Goal: Check status: Check status

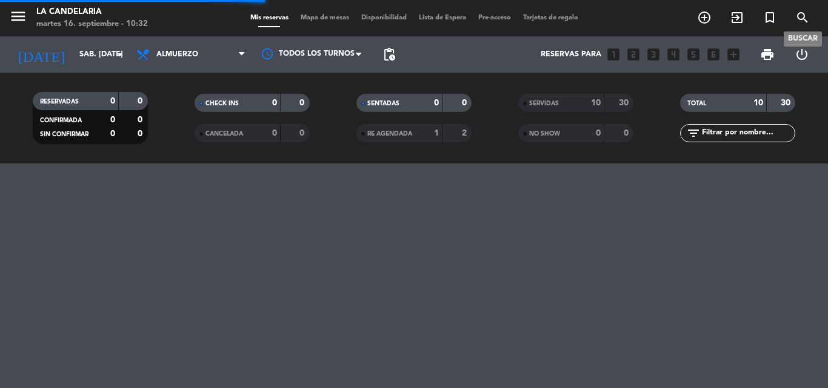
click at [800, 18] on icon "search" at bounding box center [802, 17] width 15 height 15
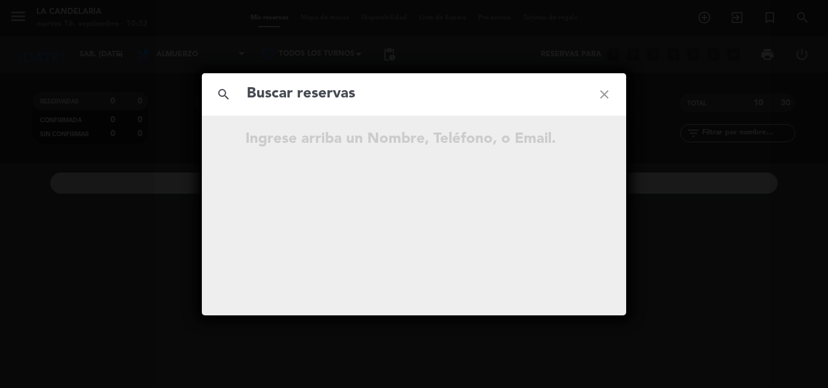
click at [279, 96] on input "text" at bounding box center [413, 94] width 337 height 25
type input "xSXWk5"
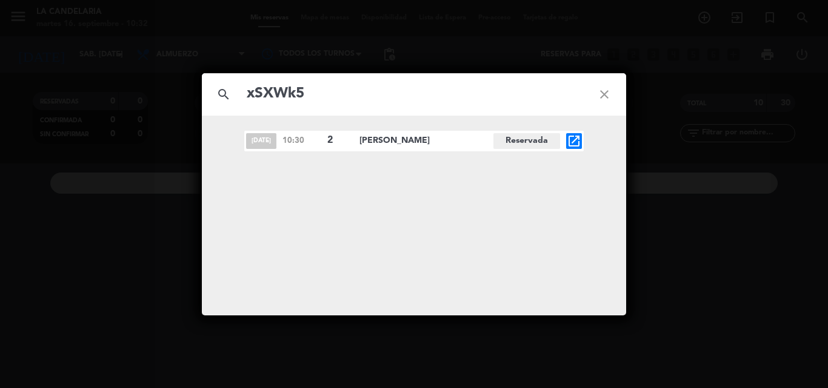
click at [572, 142] on icon "open_in_new" at bounding box center [574, 141] width 15 height 15
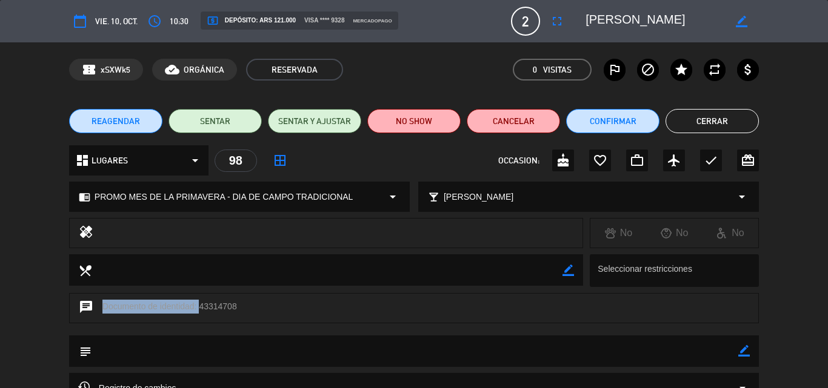
drag, startPoint x: 198, startPoint y: 304, endPoint x: 238, endPoint y: 305, distance: 40.0
click at [238, 305] on div "chat Documento de identidad: 43314708" at bounding box center [414, 308] width 690 height 30
click at [238, 307] on div "chat Documento de identidad: 43314708" at bounding box center [414, 308] width 690 height 30
drag, startPoint x: 198, startPoint y: 307, endPoint x: 236, endPoint y: 305, distance: 37.7
click at [236, 305] on div "chat Documento de identidad: 43314708" at bounding box center [414, 308] width 690 height 30
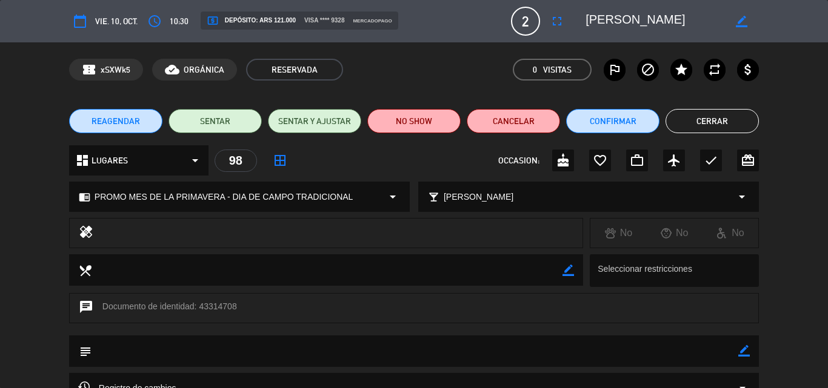
copy div "43314708"
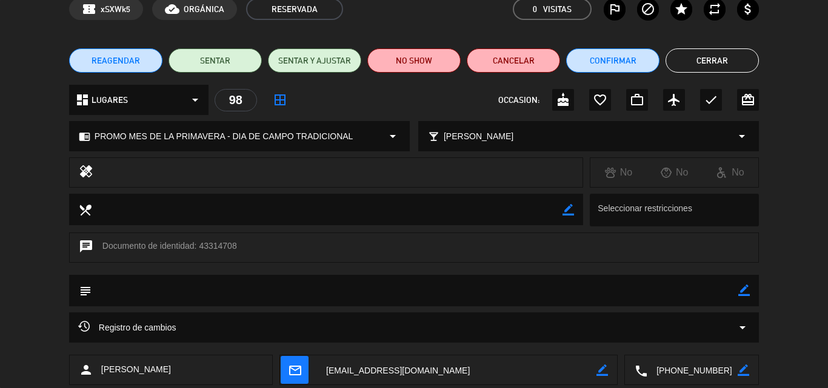
scroll to position [131, 0]
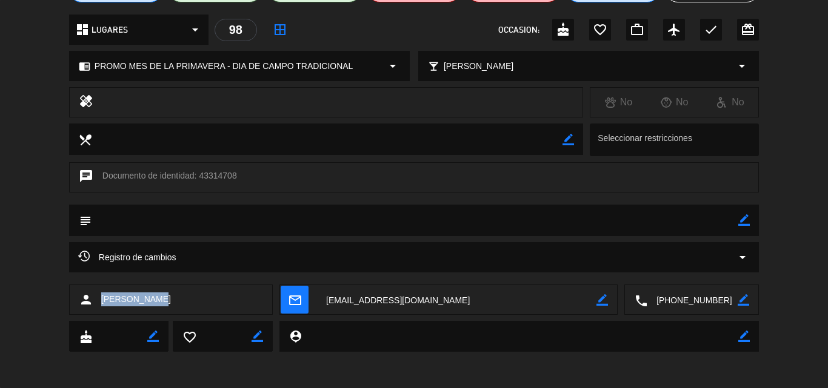
drag, startPoint x: 100, startPoint y: 299, endPoint x: 150, endPoint y: 302, distance: 49.8
click at [151, 302] on div "person [PERSON_NAME]" at bounding box center [171, 300] width 204 height 30
copy span "[PERSON_NAME]"
click at [352, 369] on div "calendar_today vie. 10, oct. access_time 10:30 local_atm Depósito: ARS 121.000 …" at bounding box center [414, 194] width 828 height 388
click at [331, 304] on textarea at bounding box center [456, 300] width 279 height 30
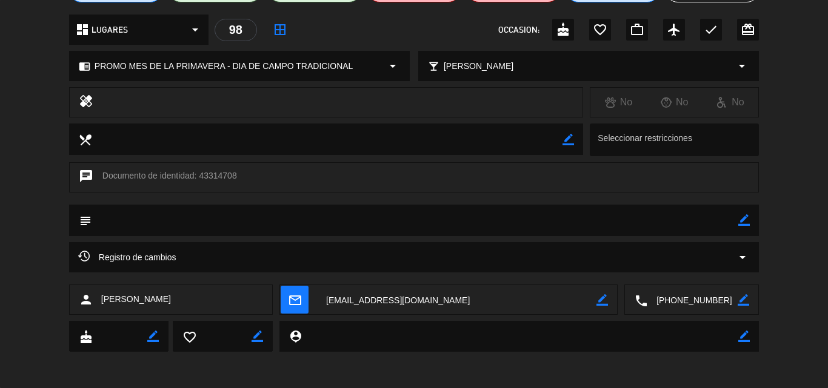
scroll to position [0, 0]
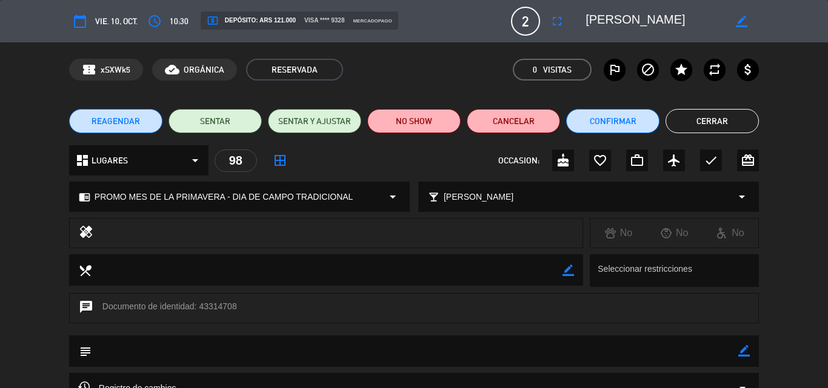
click at [742, 352] on icon "border_color" at bounding box center [744, 351] width 12 height 12
paste textarea "B 0007-00006233"
type textarea "B 0007-00006233"
click at [740, 351] on icon at bounding box center [744, 351] width 12 height 12
click at [603, 116] on button "Confirmar" at bounding box center [612, 121] width 93 height 24
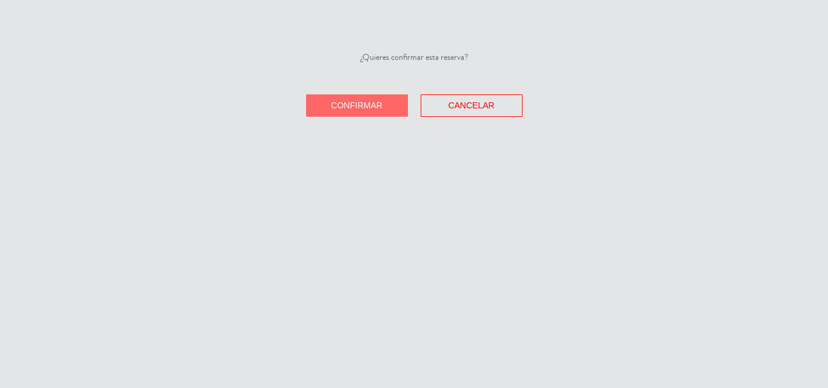
click at [404, 110] on button "Confirmar" at bounding box center [357, 106] width 102 height 22
